Goal: Information Seeking & Learning: Learn about a topic

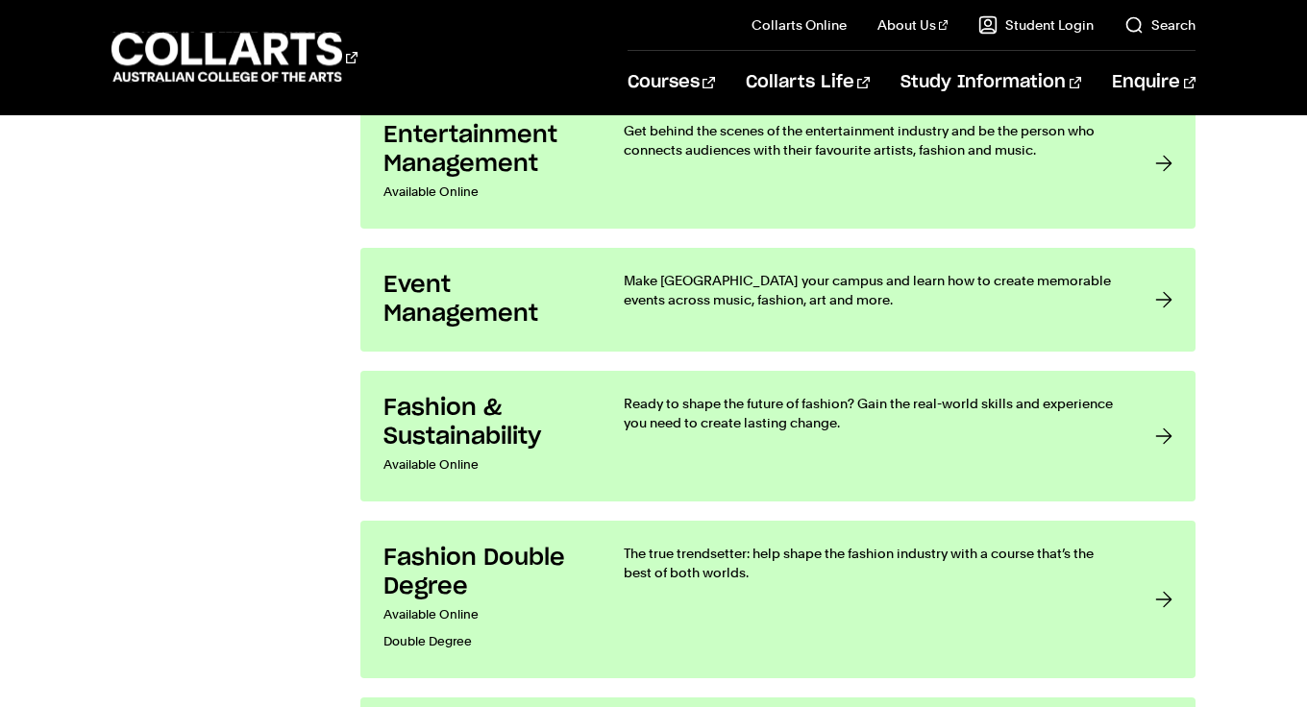
click at [560, 457] on p "Available Online" at bounding box center [484, 465] width 202 height 27
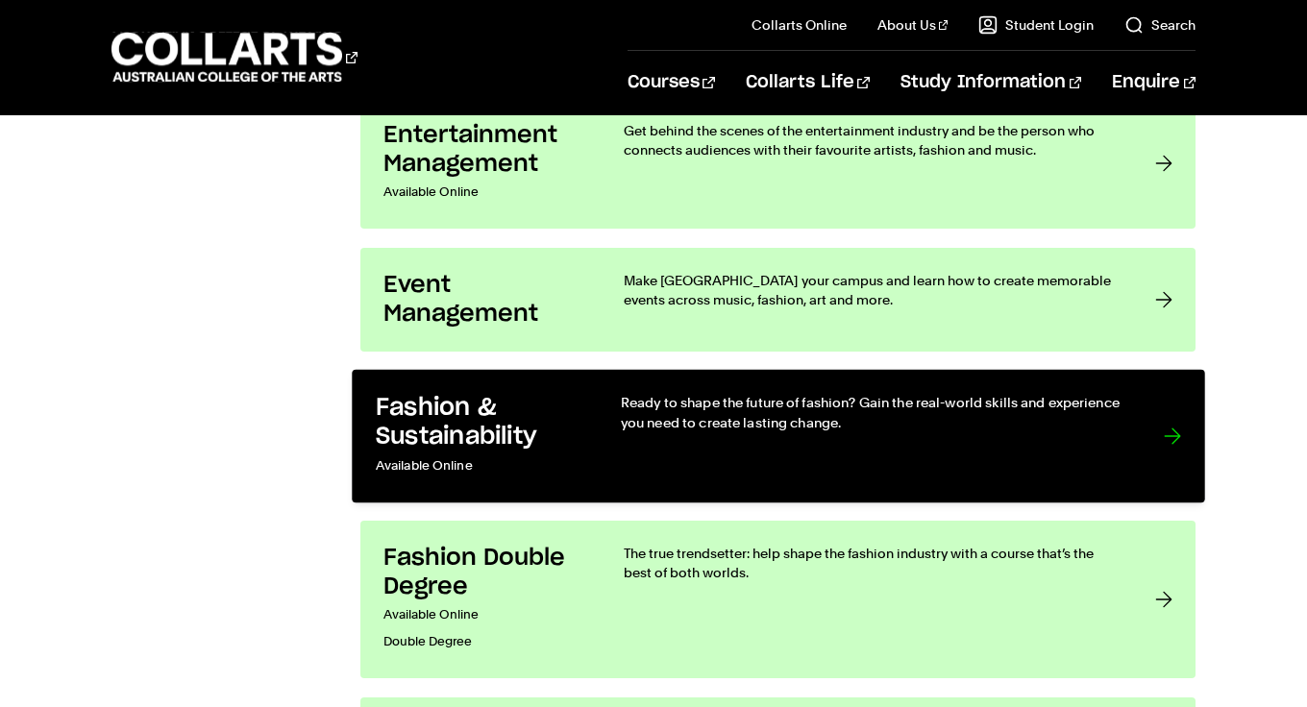
click at [560, 457] on p "Available Online" at bounding box center [478, 467] width 206 height 28
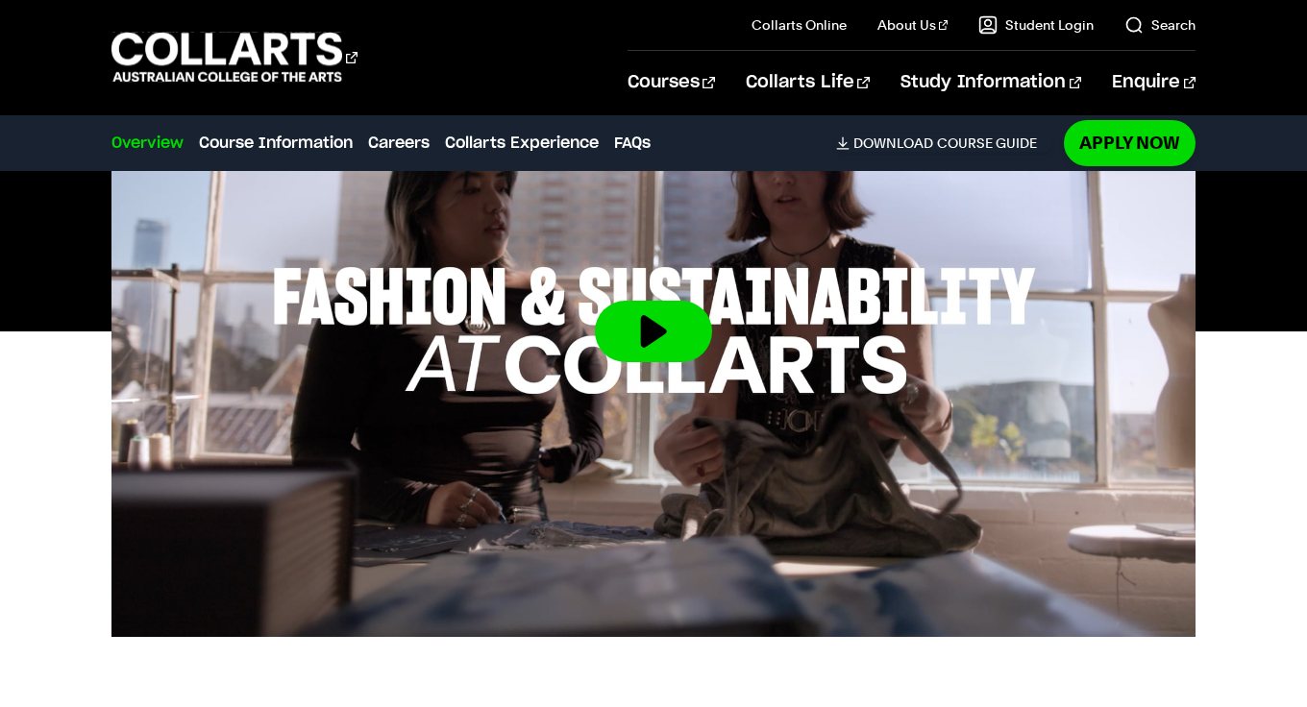
scroll to position [748, 0]
